Goal: Task Accomplishment & Management: Manage account settings

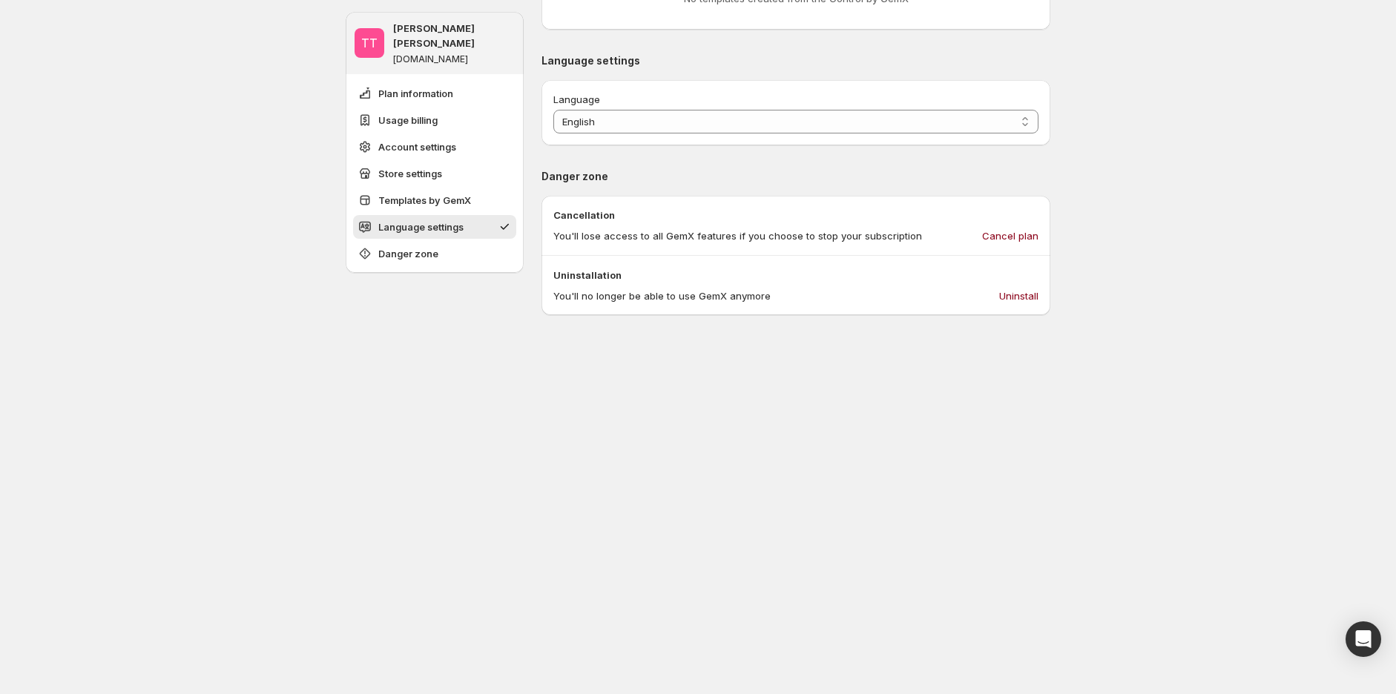
scroll to position [1483, 0]
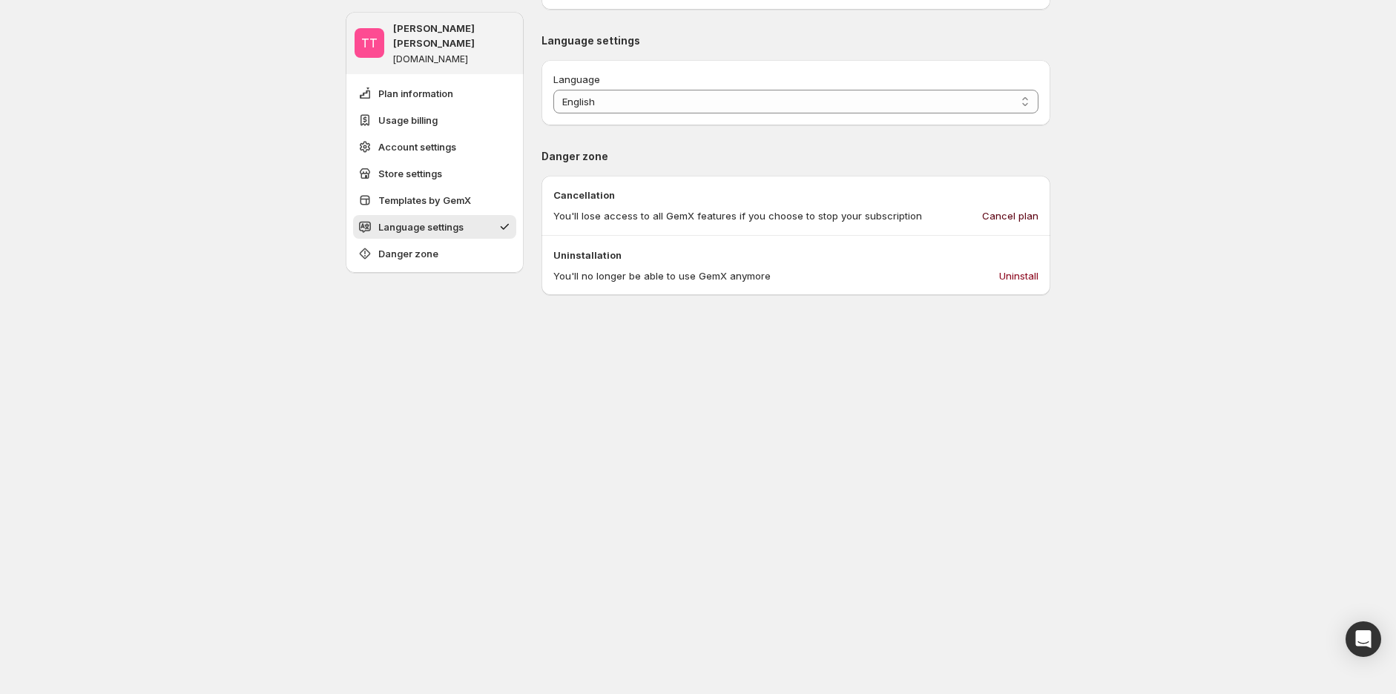
click at [1013, 222] on span "Cancel plan" at bounding box center [1010, 215] width 56 height 15
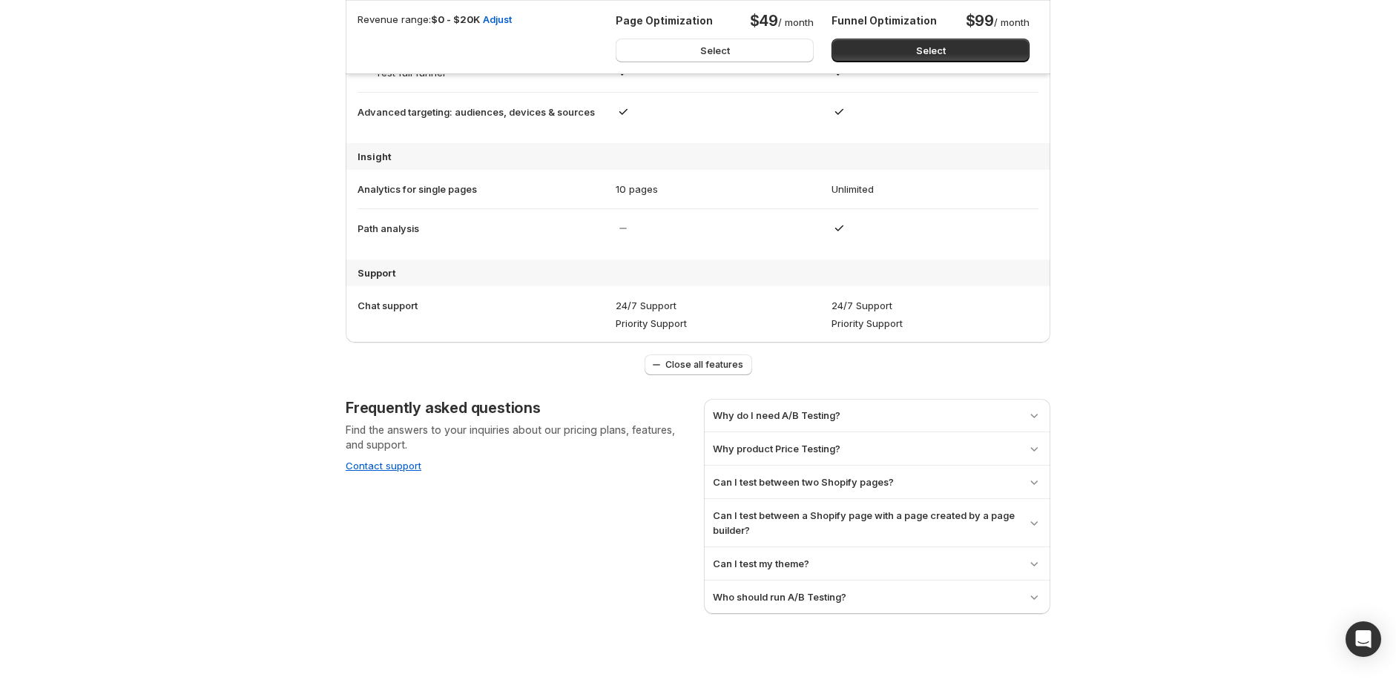
scroll to position [1166, 0]
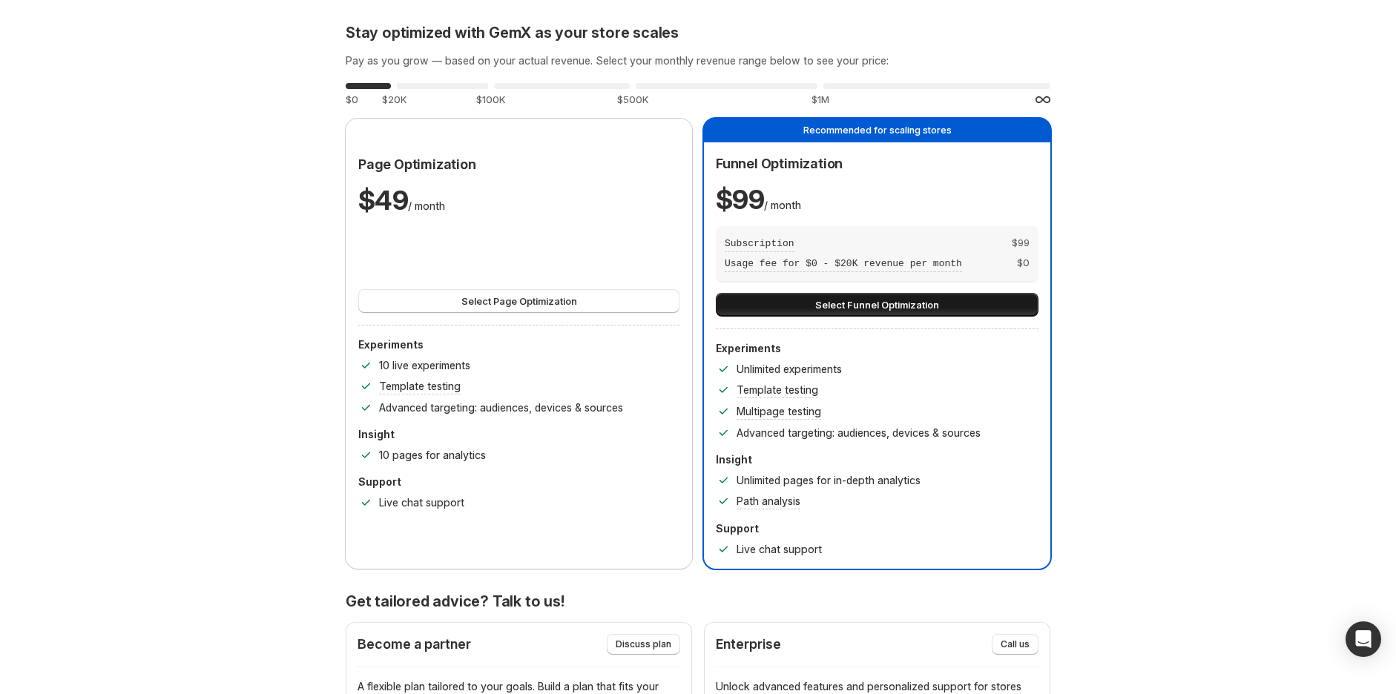
click at [932, 293] on button "Select Funnel Optimization" at bounding box center [877, 305] width 323 height 24
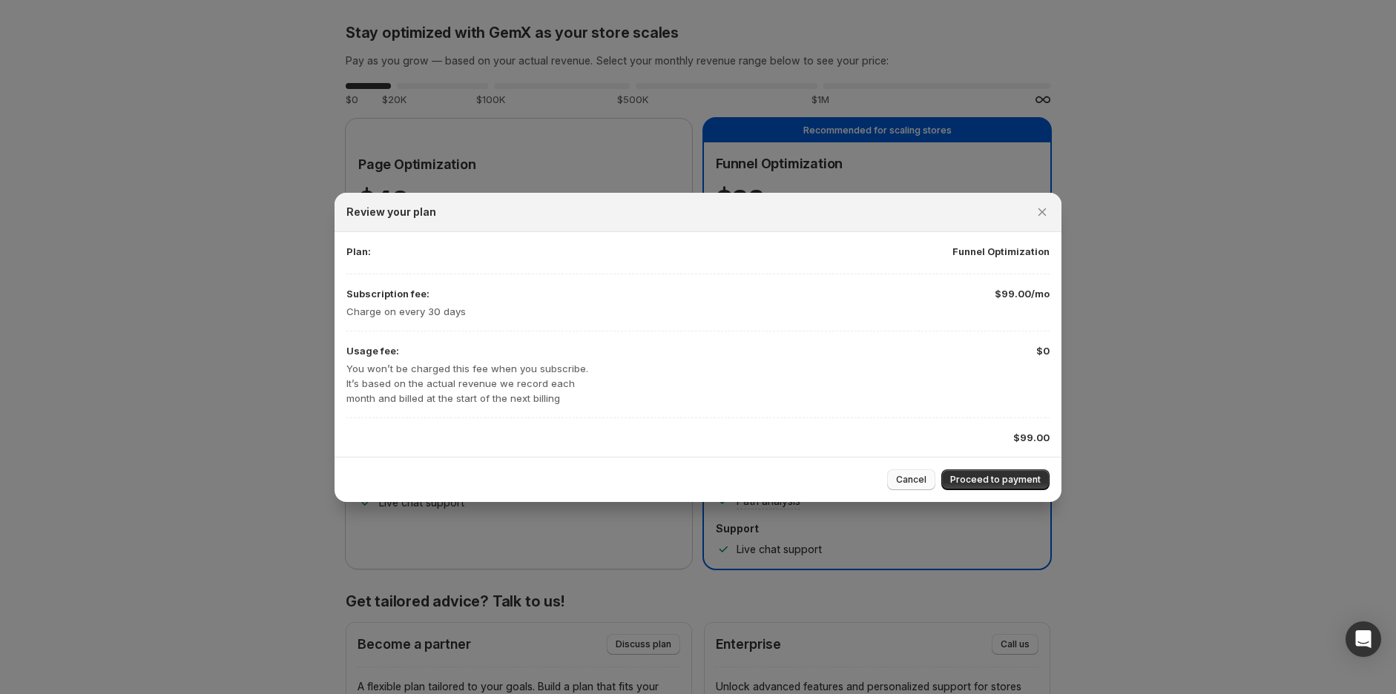
click at [923, 485] on span "Cancel" at bounding box center [911, 480] width 30 height 12
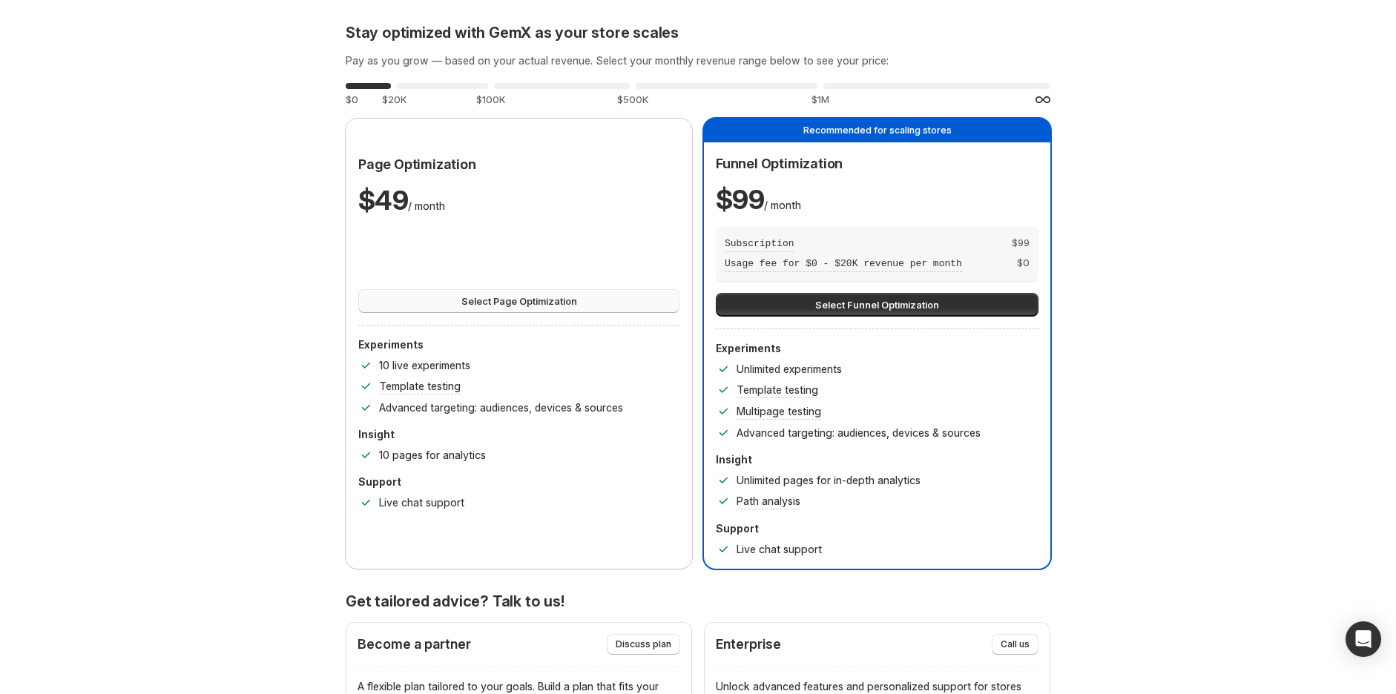
click at [612, 301] on button "Select Page Optimization" at bounding box center [518, 301] width 321 height 24
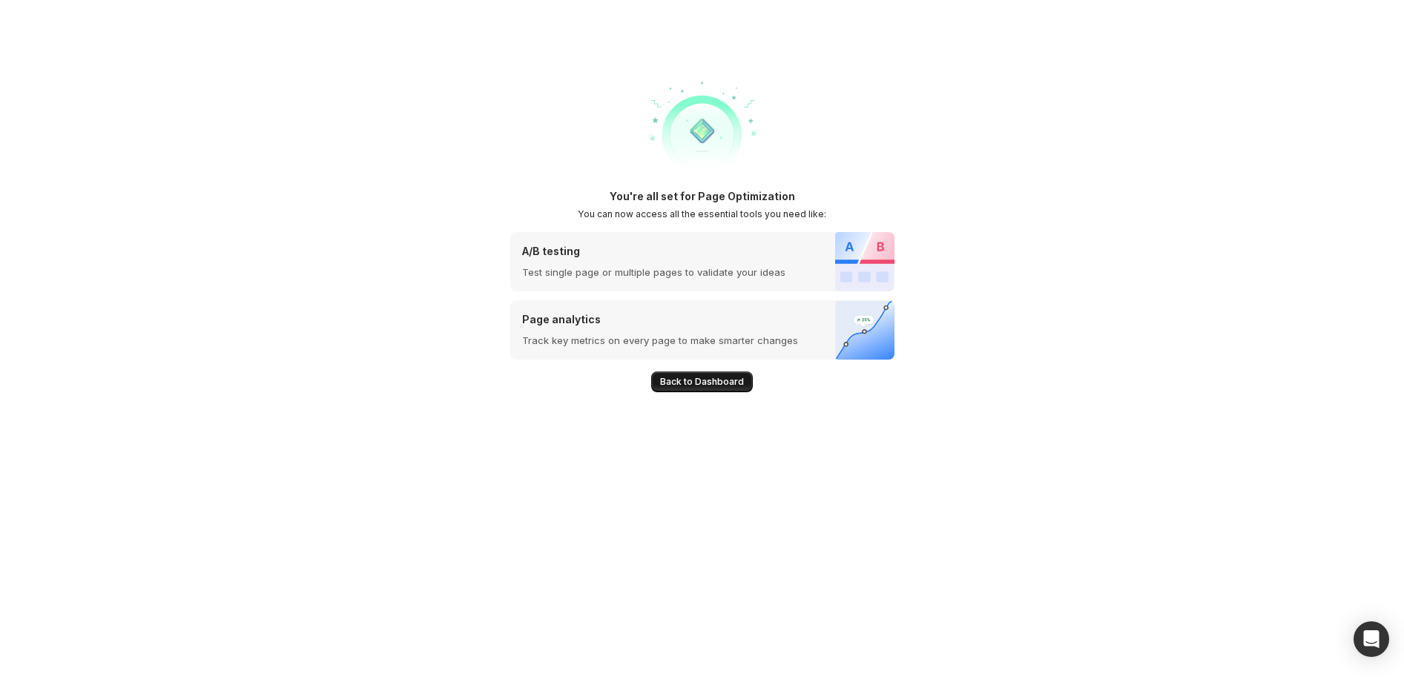
click at [677, 382] on span "Back to Dashboard" at bounding box center [702, 382] width 84 height 12
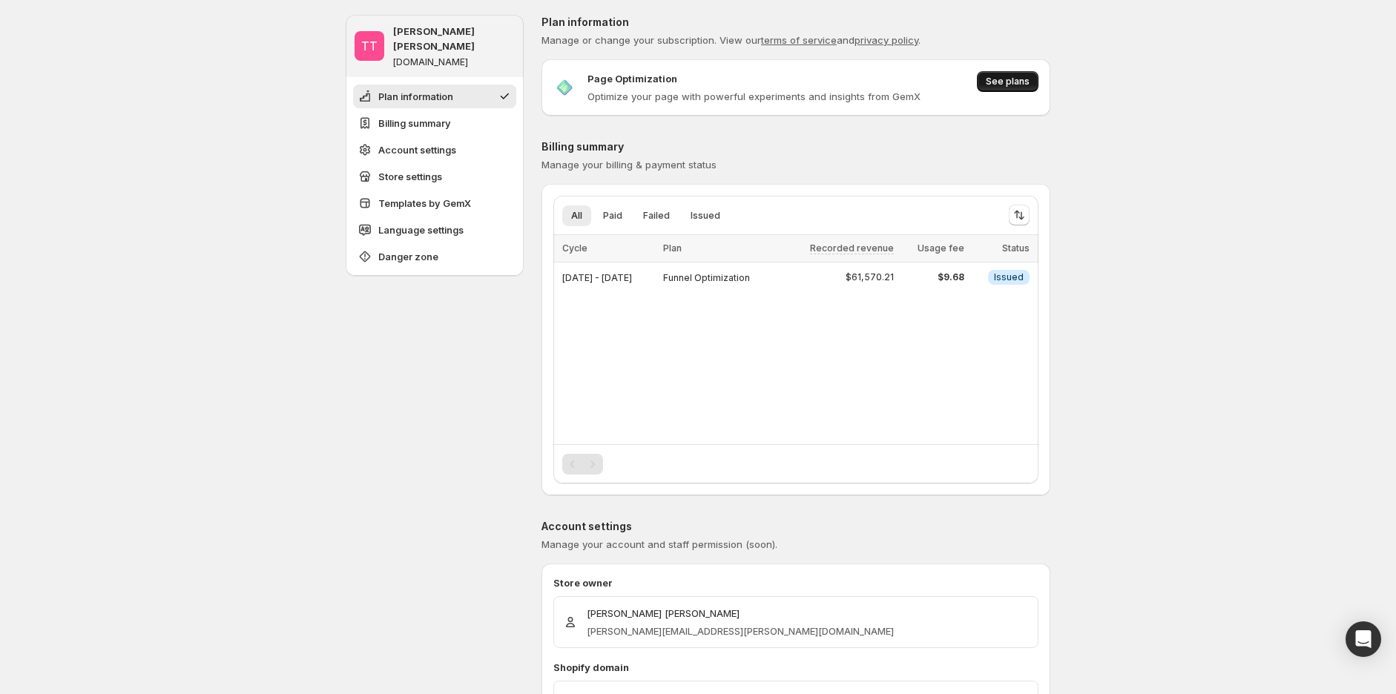
click at [998, 84] on span "See plans" at bounding box center [1008, 82] width 44 height 12
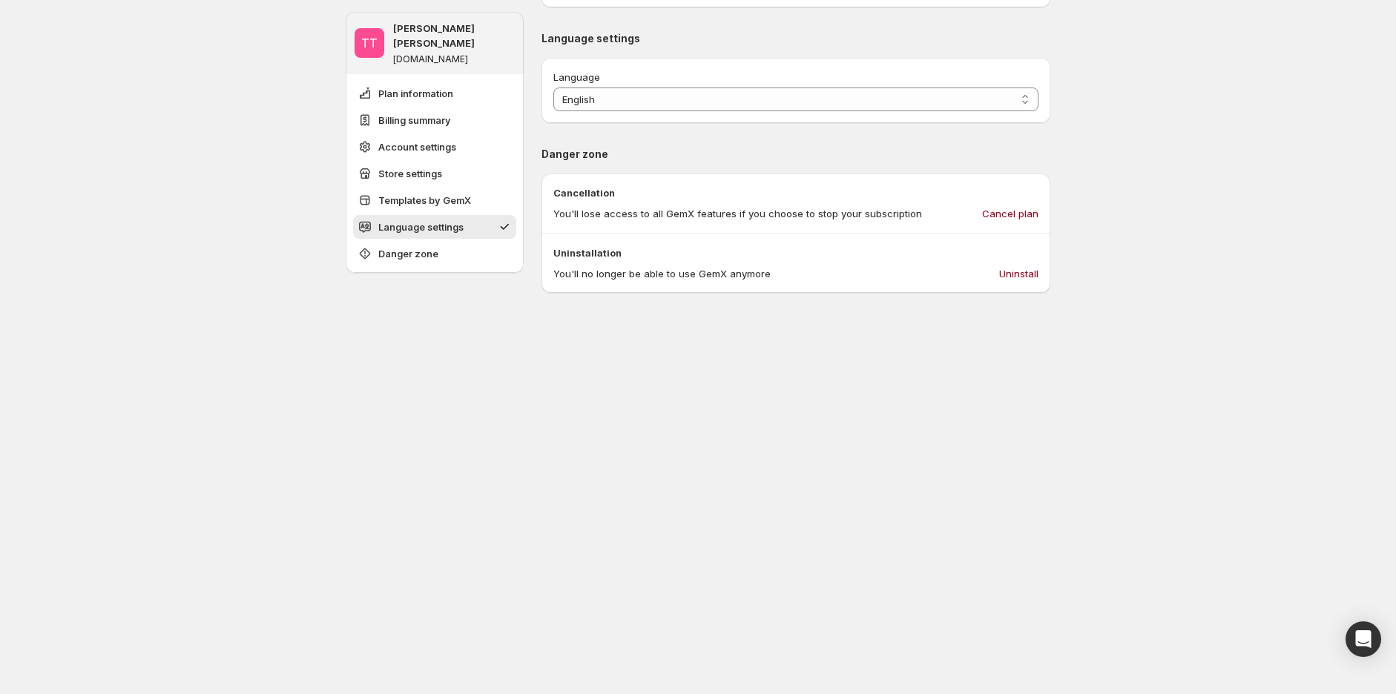
scroll to position [1318, 0]
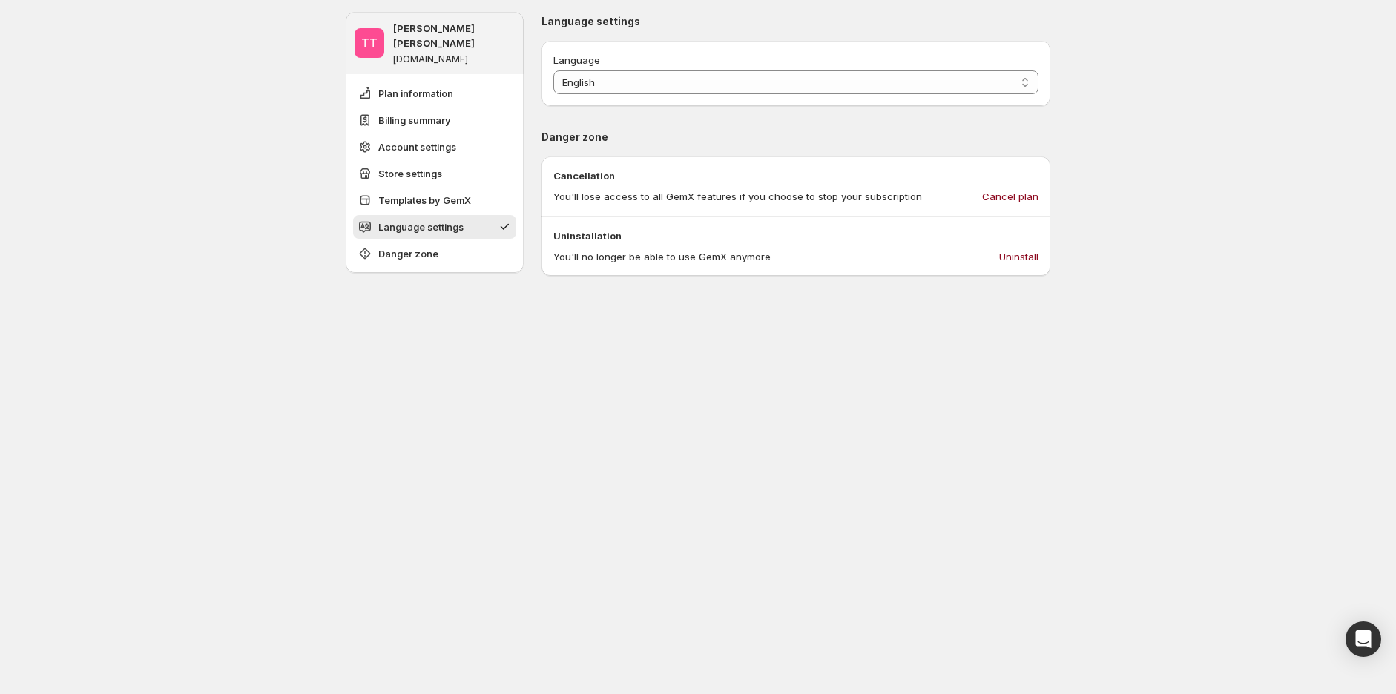
click at [1013, 179] on p "Cancellation" at bounding box center [795, 175] width 485 height 15
click at [1021, 192] on span "Cancel plan" at bounding box center [1010, 196] width 56 height 15
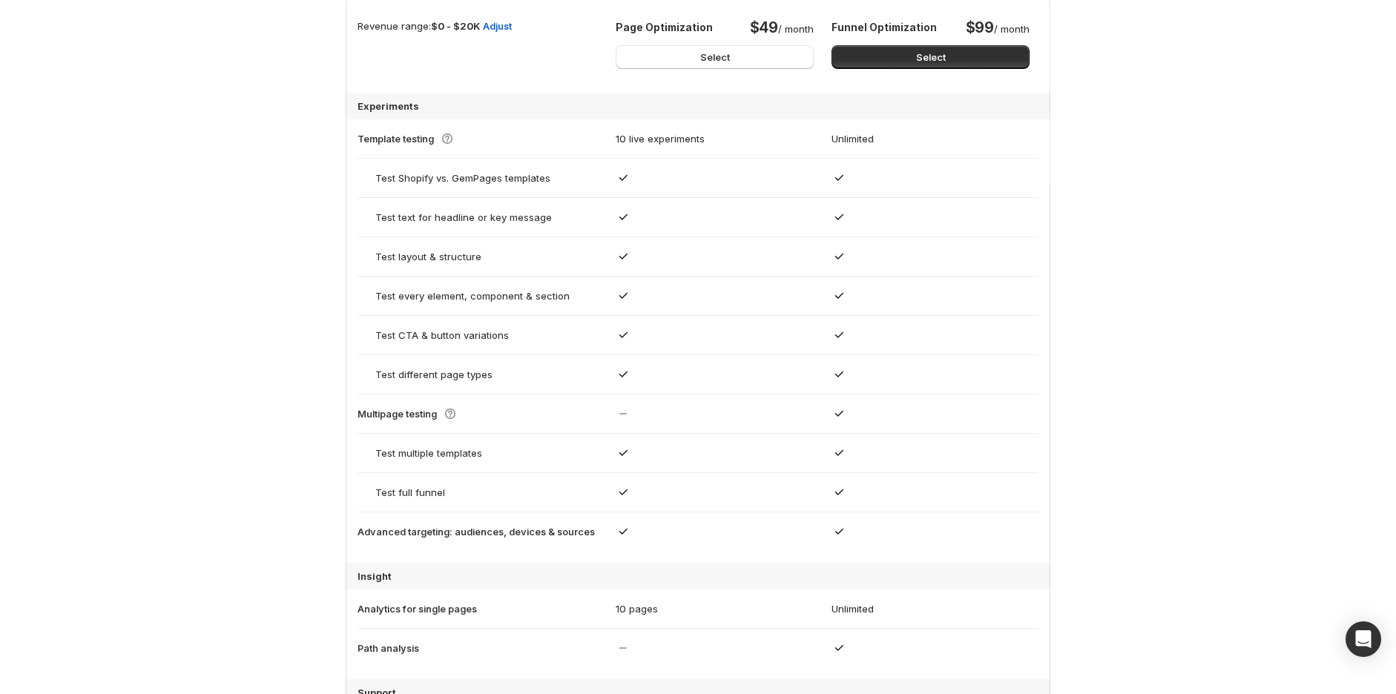
scroll to position [906, 0]
